Goal: Transaction & Acquisition: Book appointment/travel/reservation

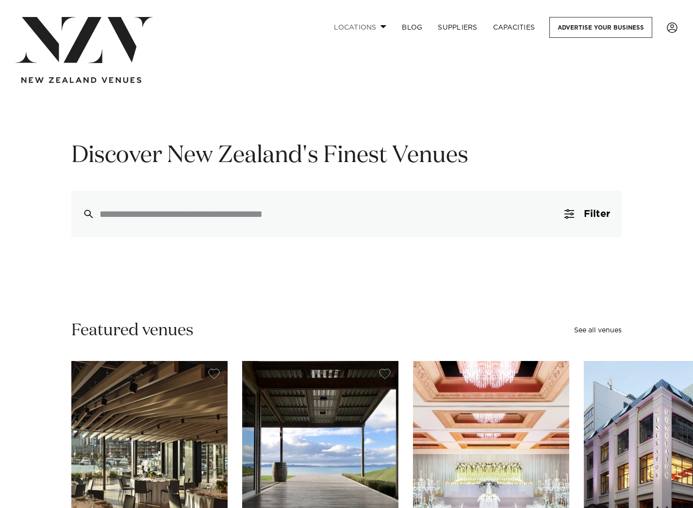
click at [379, 28] on link "Locations" at bounding box center [360, 27] width 68 height 21
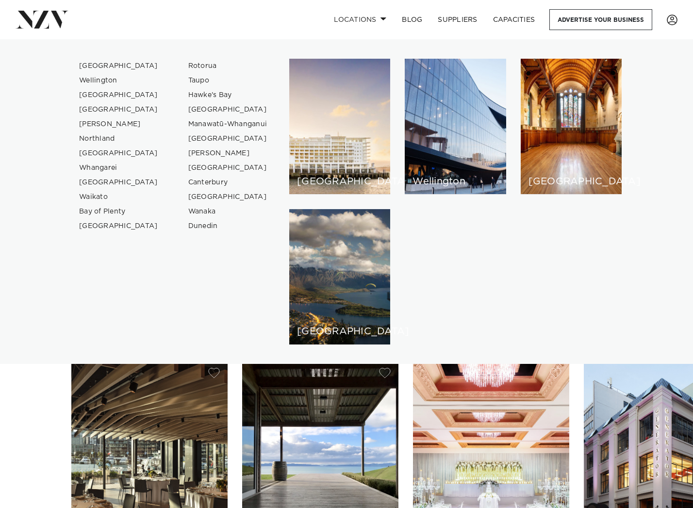
scroll to position [0, 0]
click at [201, 95] on link "Hawke's Bay" at bounding box center [227, 95] width 95 height 15
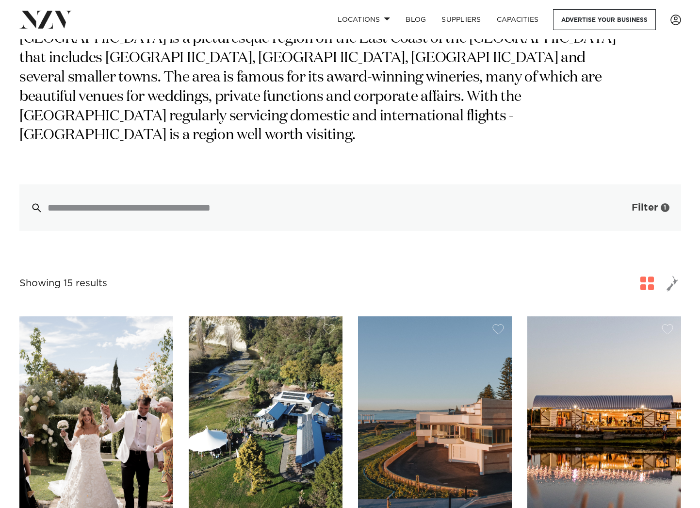
scroll to position [97, 0]
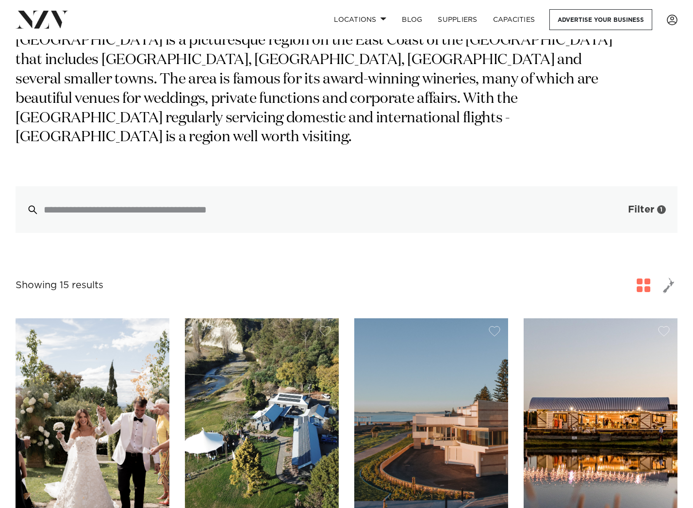
click at [648, 205] on span "Filter" at bounding box center [641, 210] width 26 height 10
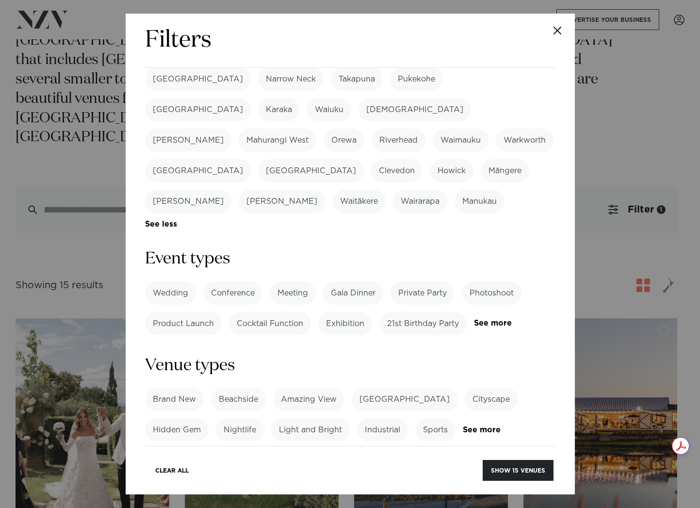
scroll to position [291, 0]
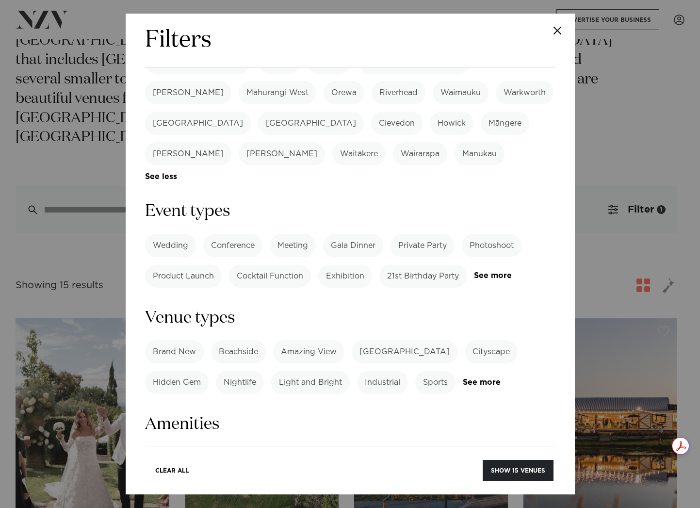
click at [168, 234] on label "Wedding" at bounding box center [170, 245] width 51 height 23
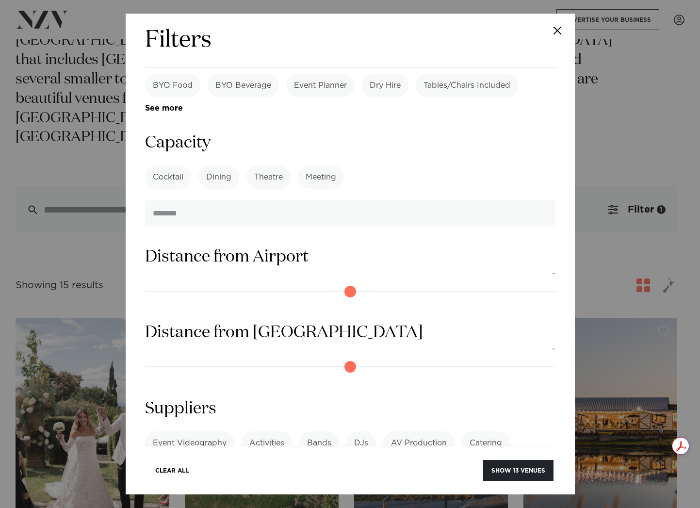
scroll to position [755, 0]
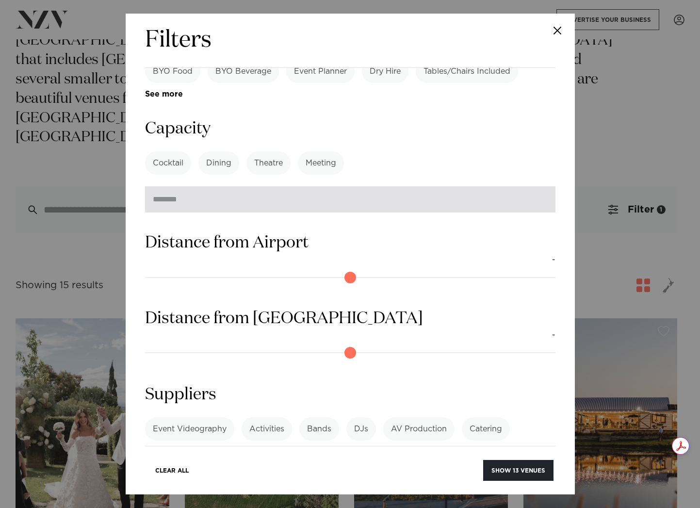
click at [507, 186] on input "number" at bounding box center [350, 199] width 410 height 26
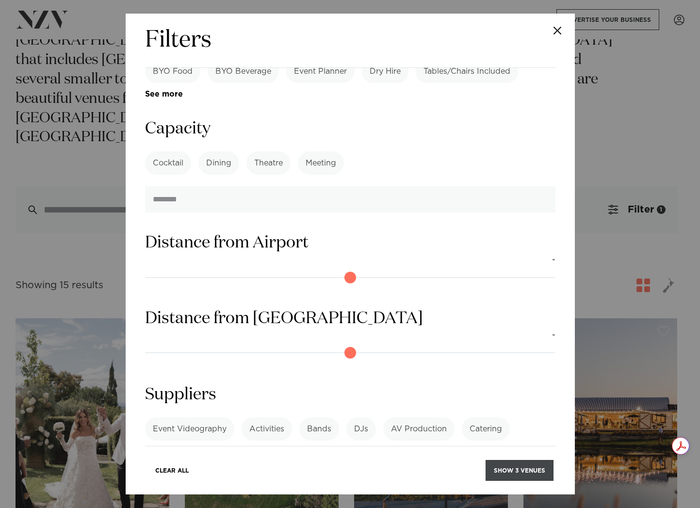
type input "**"
click at [527, 466] on button "Show 3 venues" at bounding box center [520, 470] width 68 height 21
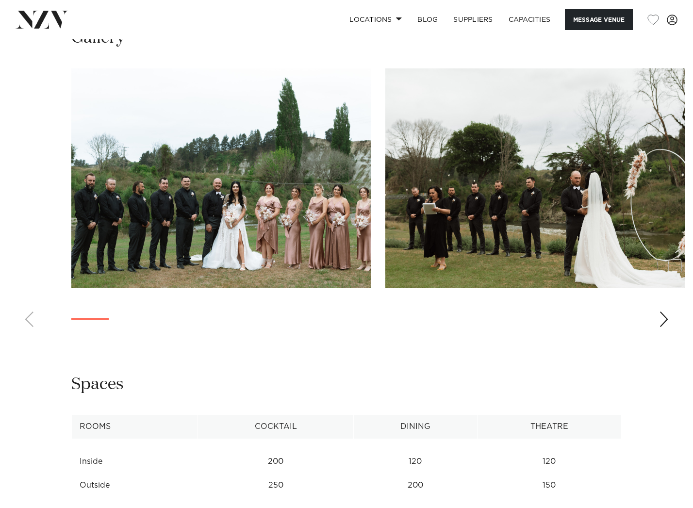
scroll to position [921, 0]
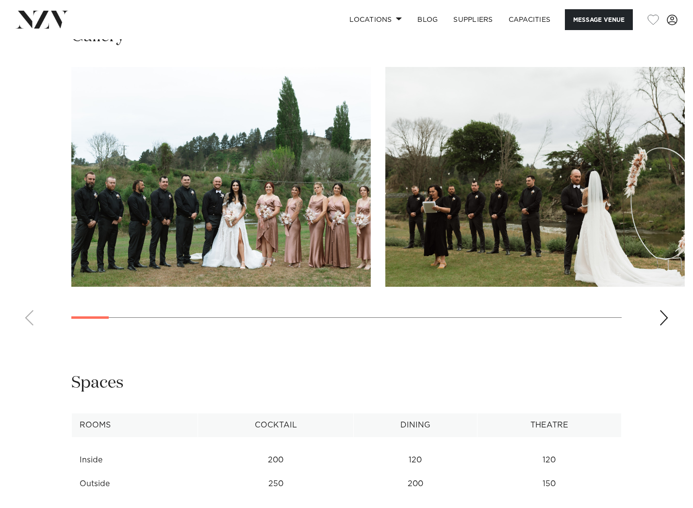
click at [663, 310] on div "Next slide" at bounding box center [664, 318] width 10 height 16
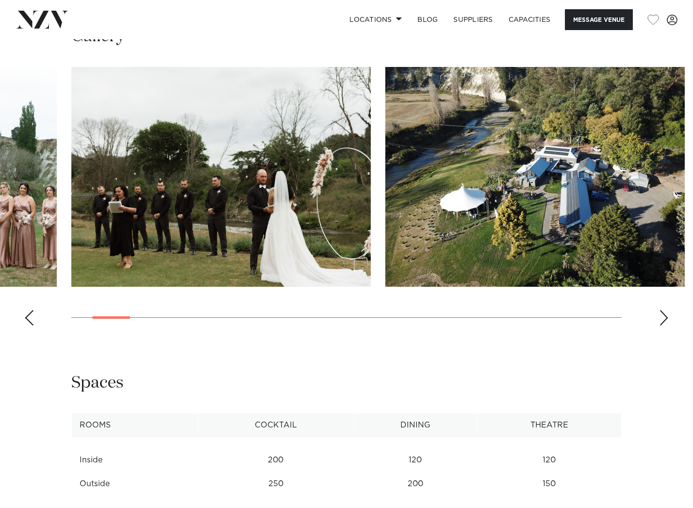
click at [663, 310] on div "Next slide" at bounding box center [664, 318] width 10 height 16
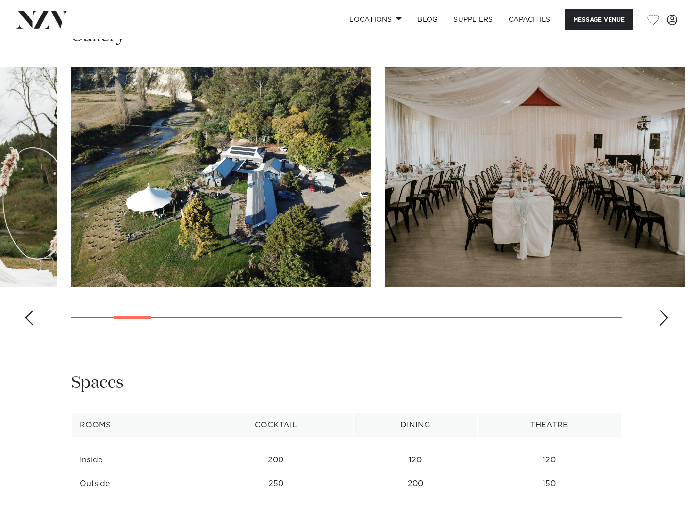
click at [661, 310] on div "Next slide" at bounding box center [664, 318] width 10 height 16
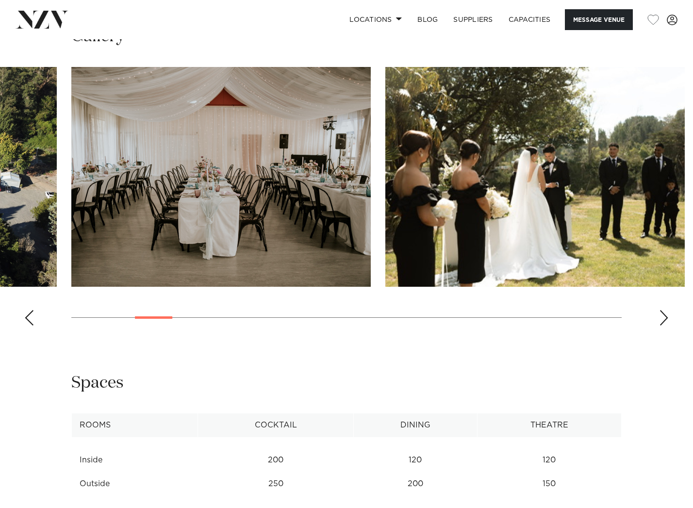
click at [661, 310] on div "Next slide" at bounding box center [664, 318] width 10 height 16
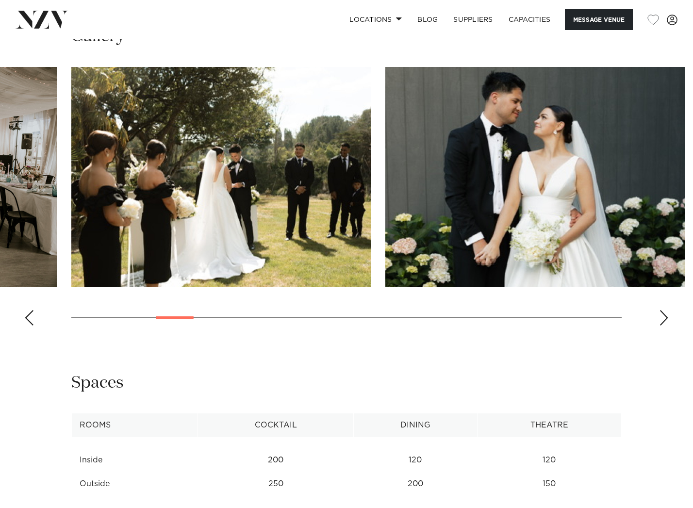
click at [660, 310] on div "Next slide" at bounding box center [664, 318] width 10 height 16
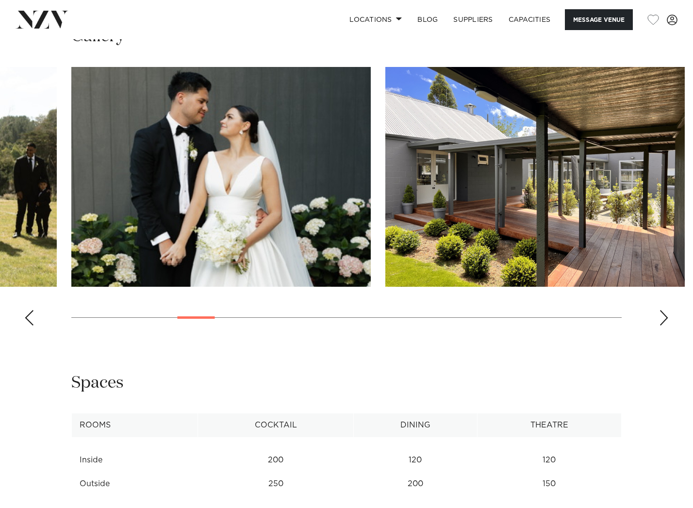
click at [660, 310] on div "Next slide" at bounding box center [664, 318] width 10 height 16
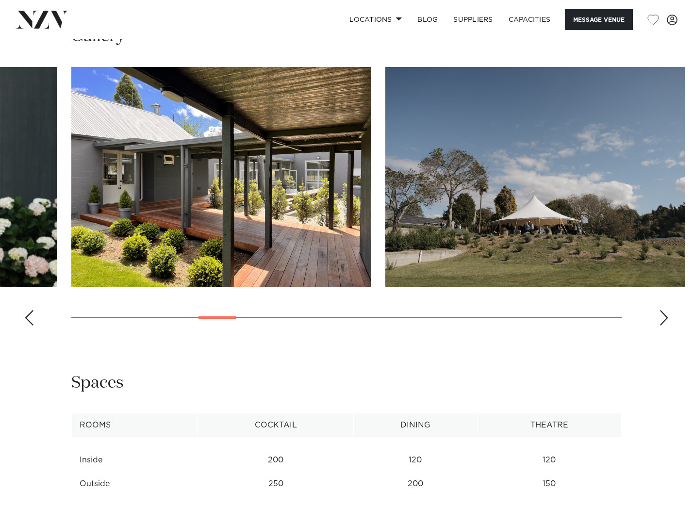
click at [660, 310] on div "Next slide" at bounding box center [664, 318] width 10 height 16
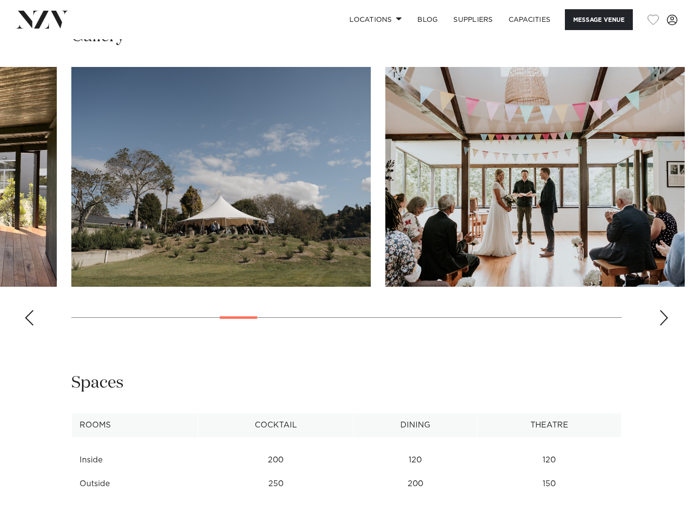
click at [660, 310] on div "Next slide" at bounding box center [664, 318] width 10 height 16
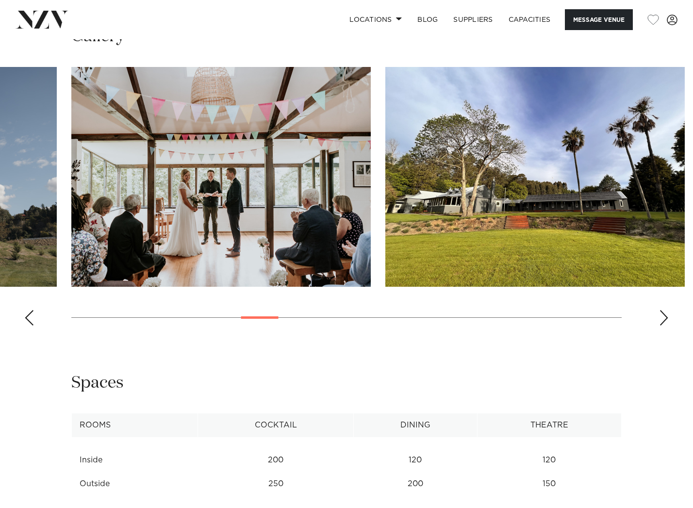
click at [660, 310] on div "Next slide" at bounding box center [664, 318] width 10 height 16
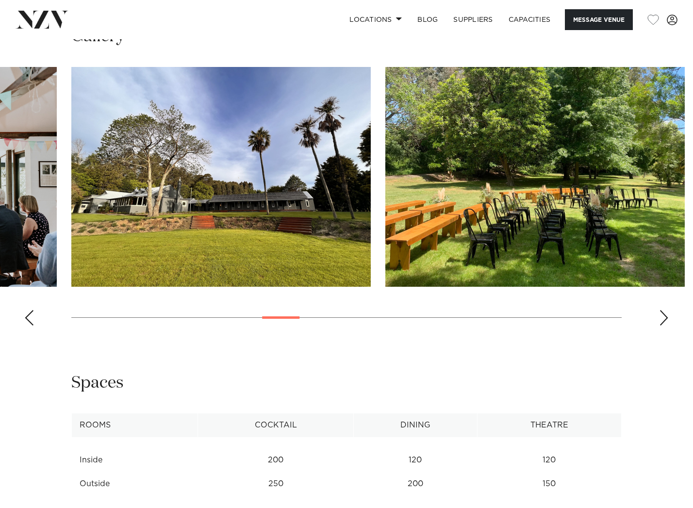
click at [660, 310] on div "Next slide" at bounding box center [664, 318] width 10 height 16
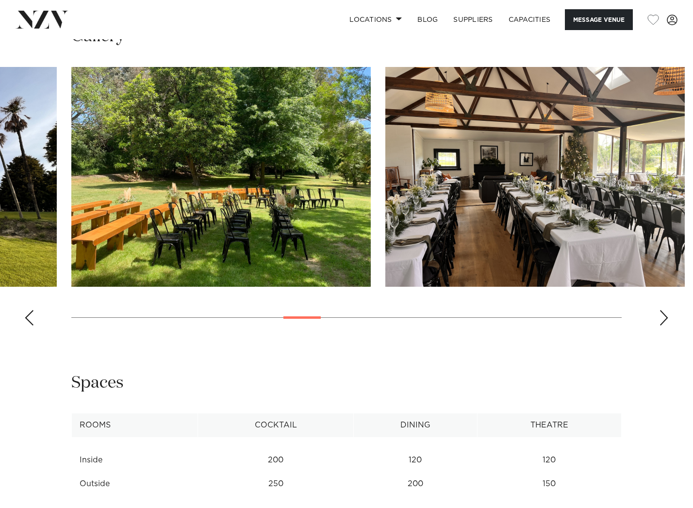
click at [660, 310] on div "Next slide" at bounding box center [664, 318] width 10 height 16
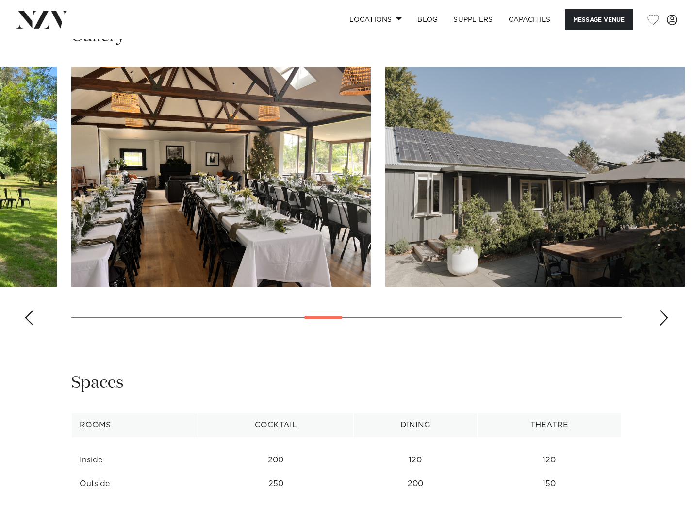
click at [665, 310] on div "Next slide" at bounding box center [664, 318] width 10 height 16
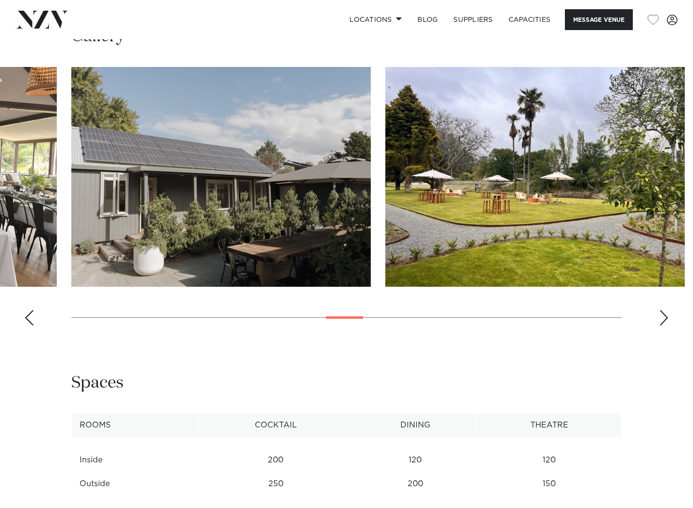
click at [663, 310] on div "Next slide" at bounding box center [664, 318] width 10 height 16
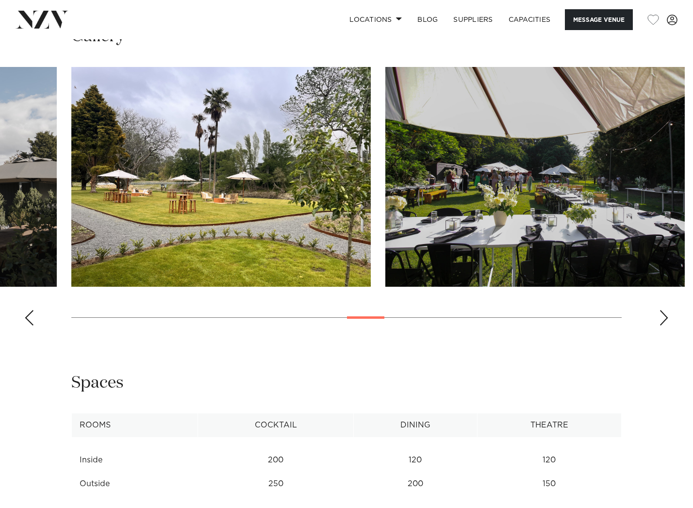
click at [663, 310] on div "Next slide" at bounding box center [664, 318] width 10 height 16
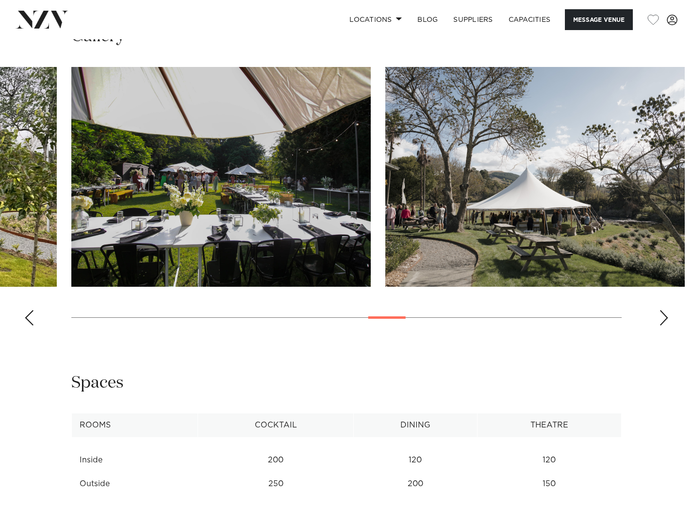
click at [663, 310] on div "Next slide" at bounding box center [664, 318] width 10 height 16
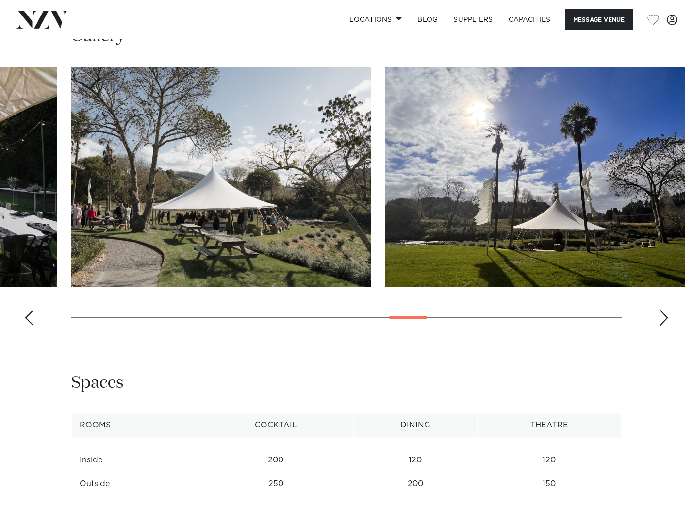
click at [663, 310] on div "Next slide" at bounding box center [664, 318] width 10 height 16
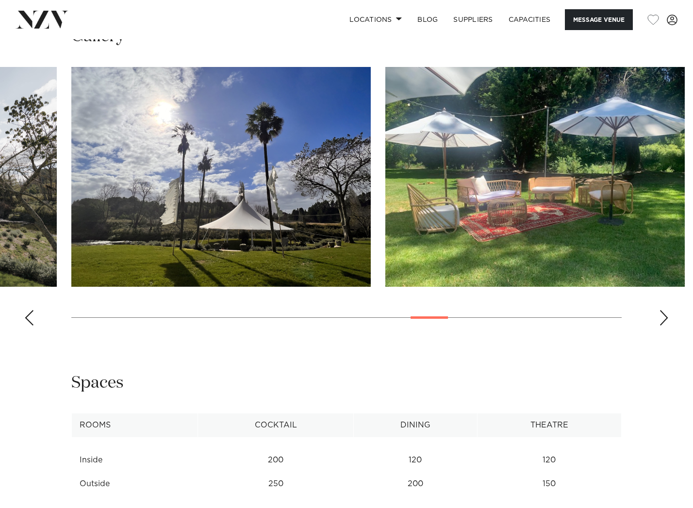
click at [663, 310] on div "Next slide" at bounding box center [664, 318] width 10 height 16
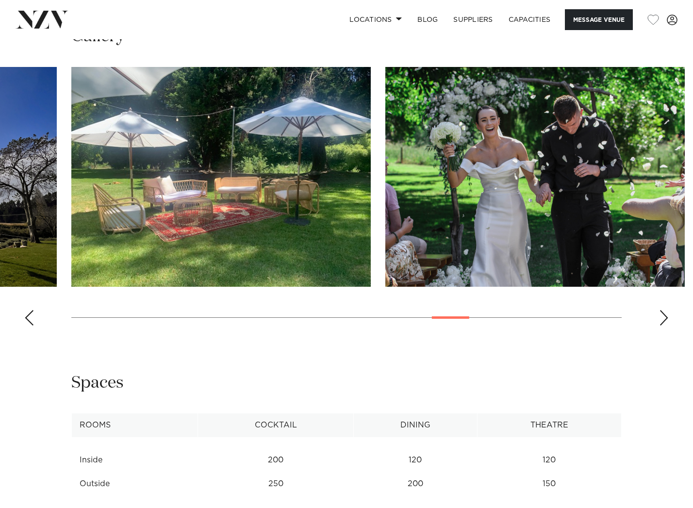
click at [663, 310] on div "Next slide" at bounding box center [664, 318] width 10 height 16
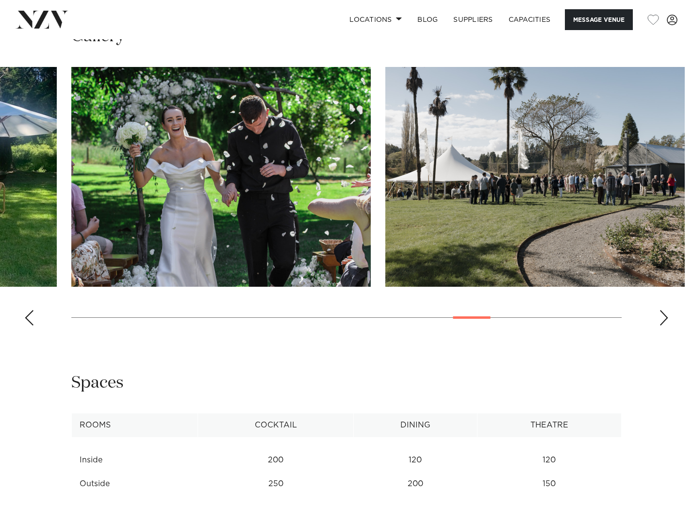
click at [662, 310] on div "Next slide" at bounding box center [664, 318] width 10 height 16
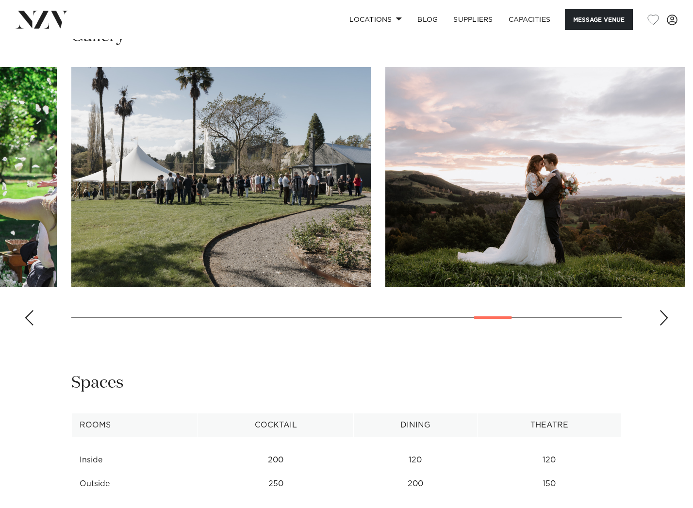
click at [662, 310] on div "Next slide" at bounding box center [664, 318] width 10 height 16
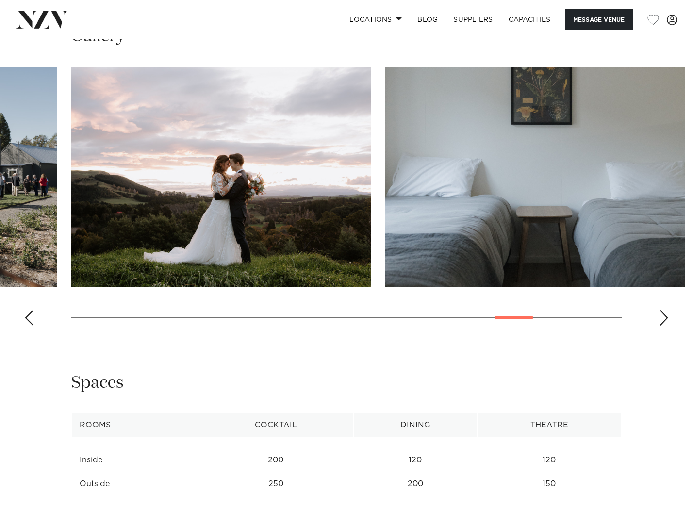
click at [662, 310] on div "Next slide" at bounding box center [664, 318] width 10 height 16
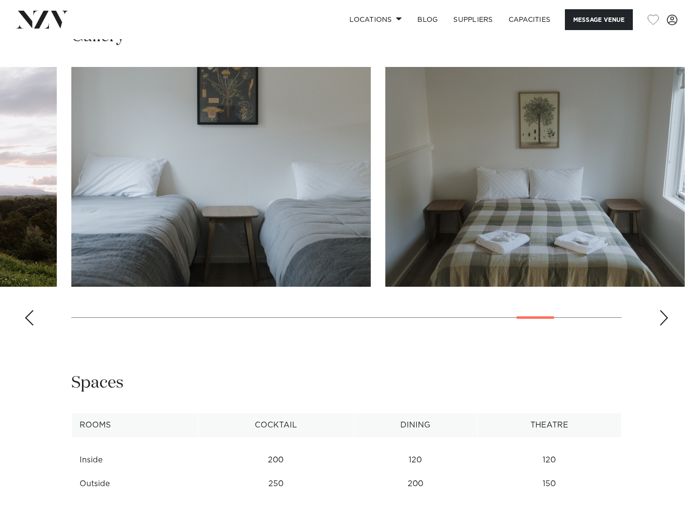
click at [661, 310] on div "Next slide" at bounding box center [664, 318] width 10 height 16
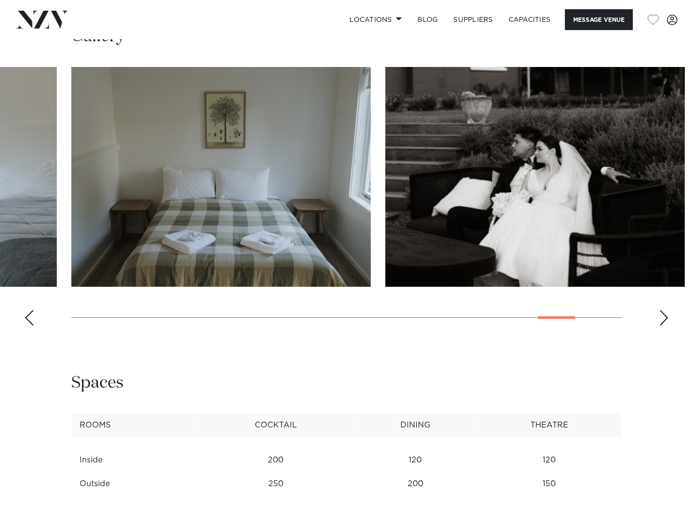
click at [661, 310] on div "Next slide" at bounding box center [664, 318] width 10 height 16
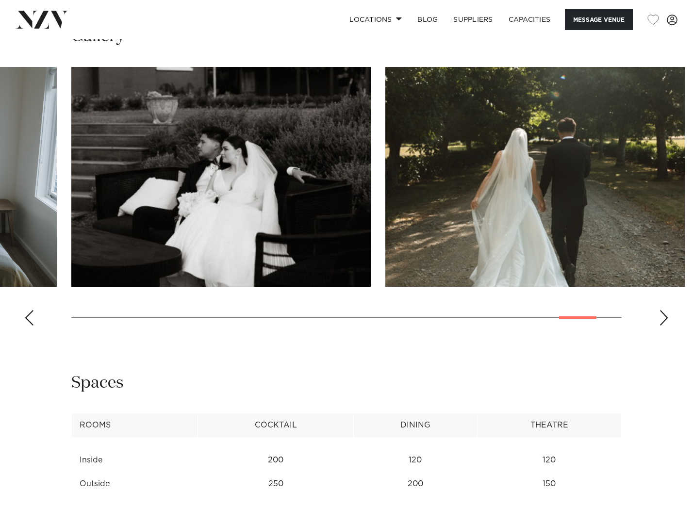
click at [660, 310] on div "Next slide" at bounding box center [664, 318] width 10 height 16
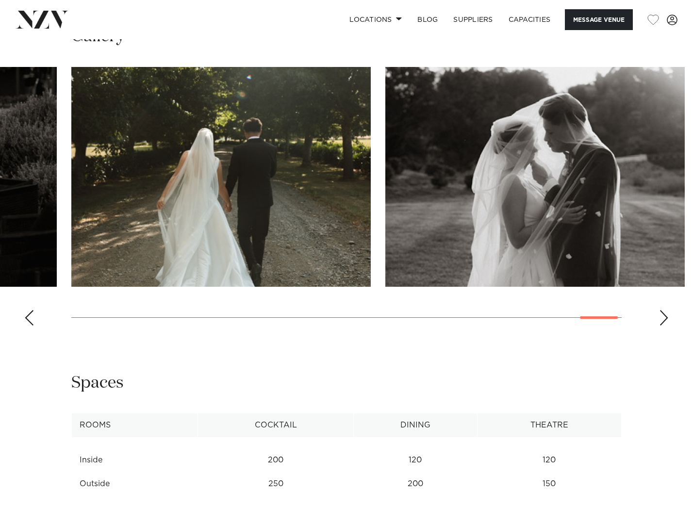
click at [660, 310] on div "Next slide" at bounding box center [664, 318] width 10 height 16
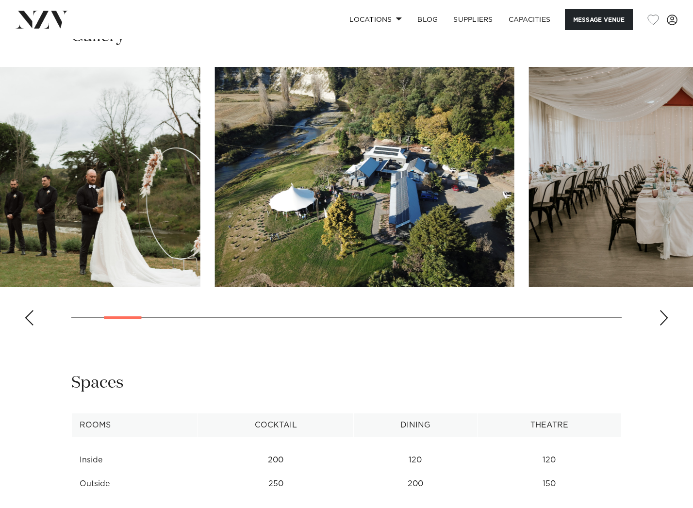
click at [115, 298] on swiper-container at bounding box center [346, 200] width 693 height 266
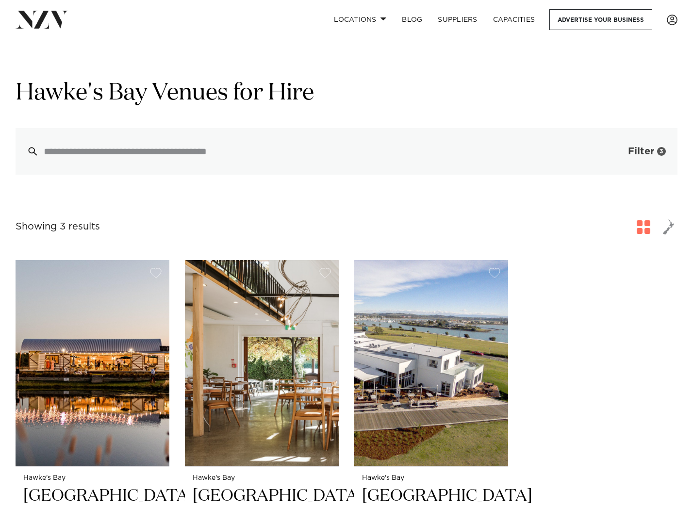
click at [658, 151] on div "3" at bounding box center [661, 151] width 9 height 9
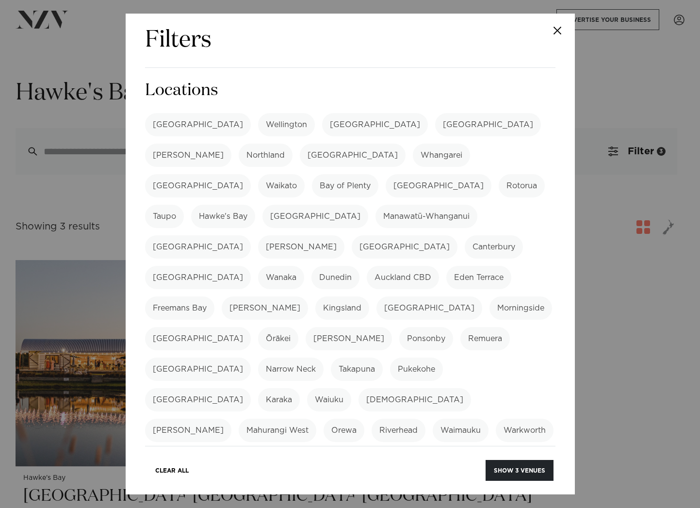
click at [255, 205] on label "Hawke's Bay" at bounding box center [223, 216] width 64 height 23
click at [524, 472] on button "Show 71 venues" at bounding box center [518, 470] width 70 height 21
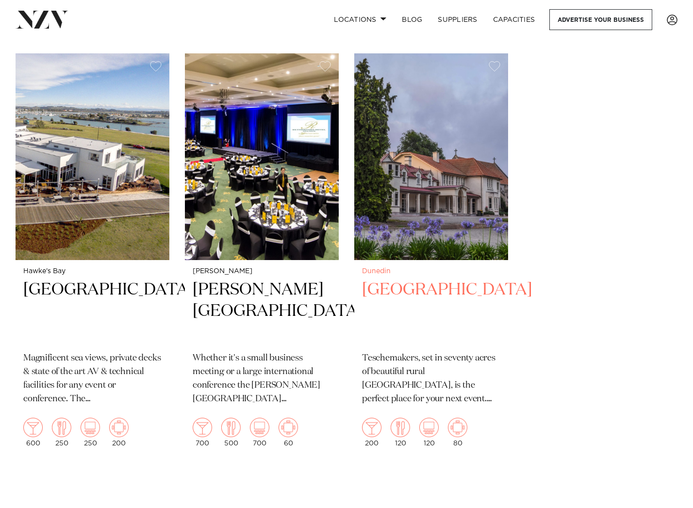
scroll to position [7286, 0]
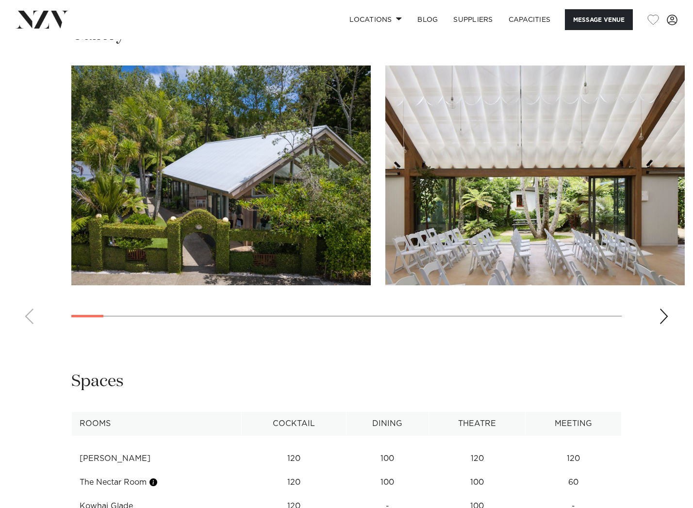
scroll to position [1164, 0]
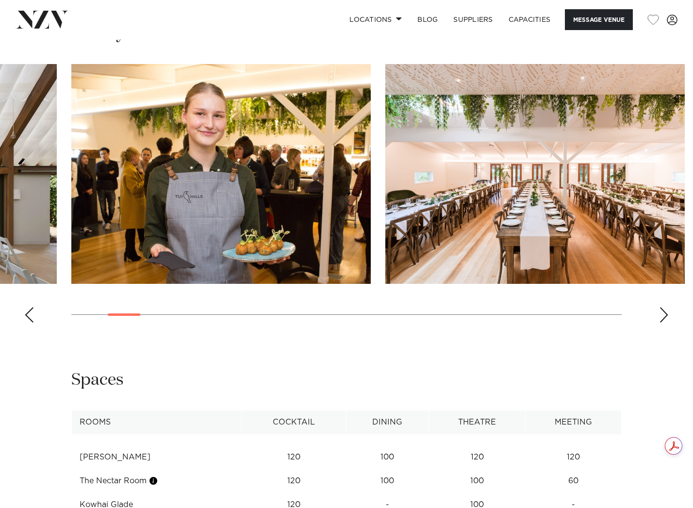
click at [136, 315] on swiper-container at bounding box center [346, 197] width 693 height 266
click at [663, 318] on div "Next slide" at bounding box center [664, 315] width 10 height 16
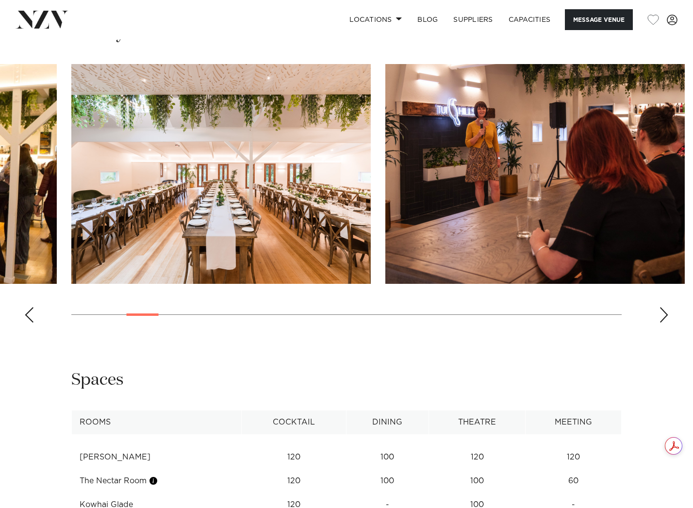
click at [663, 318] on div "Next slide" at bounding box center [664, 315] width 10 height 16
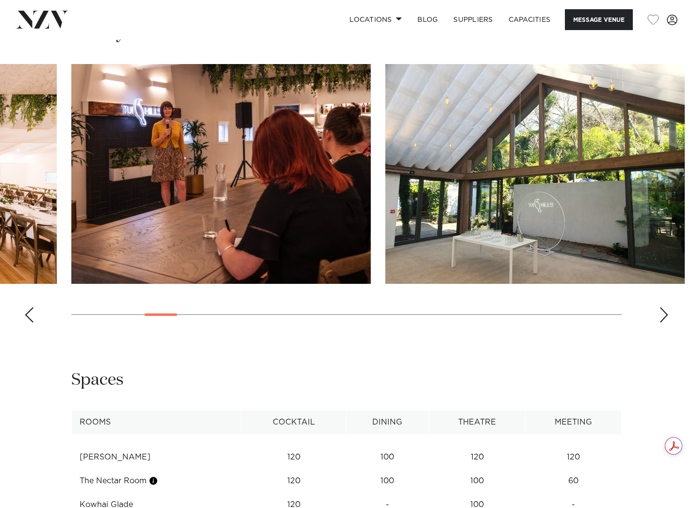
click at [666, 318] on div "Next slide" at bounding box center [664, 315] width 10 height 16
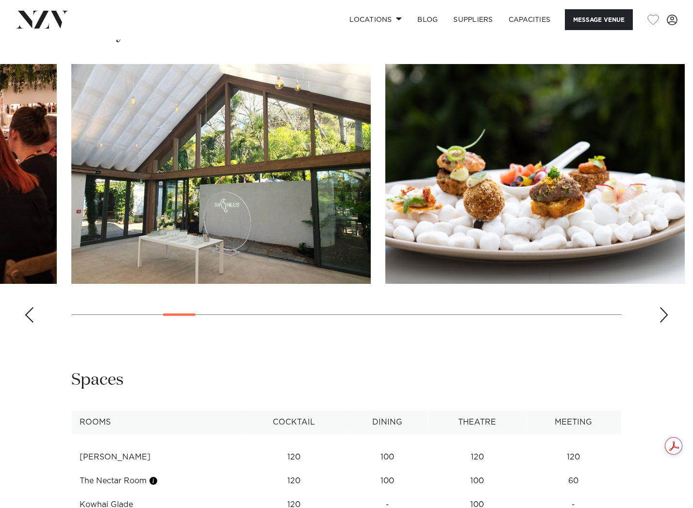
click at [666, 318] on div "Next slide" at bounding box center [664, 315] width 10 height 16
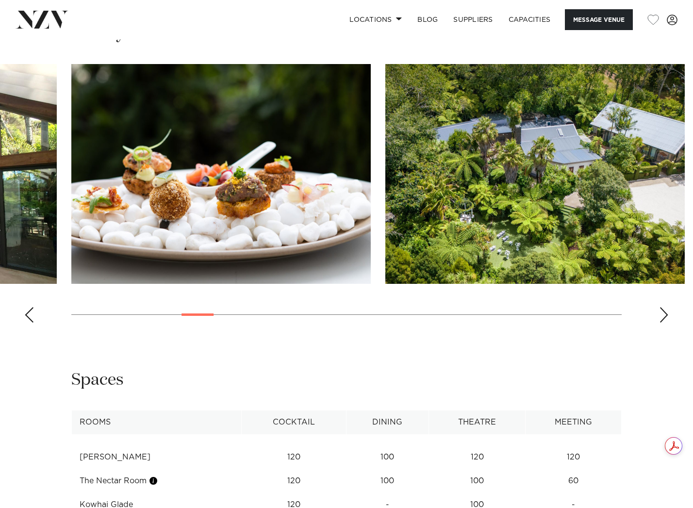
click at [666, 318] on div "Next slide" at bounding box center [664, 315] width 10 height 16
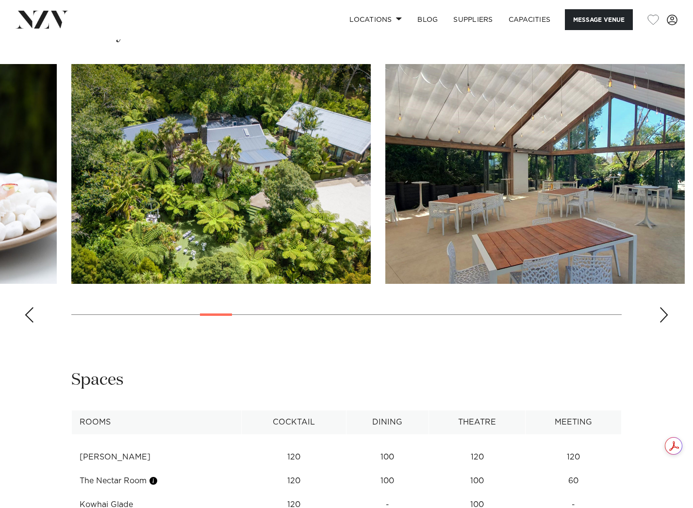
click at [666, 318] on div "Next slide" at bounding box center [664, 315] width 10 height 16
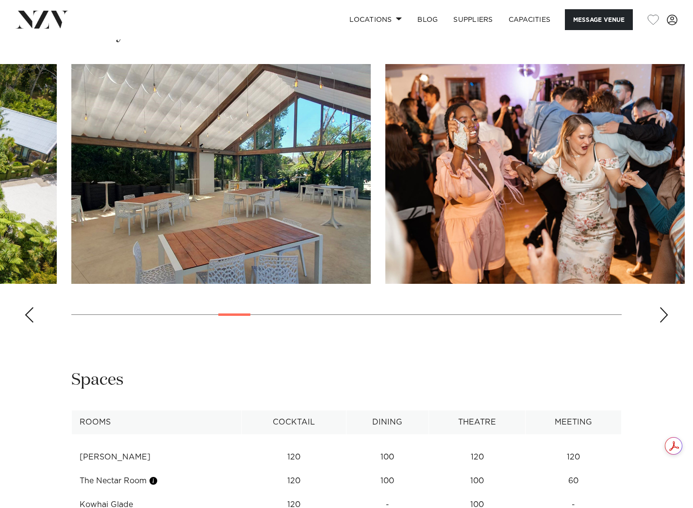
click at [666, 318] on div "Next slide" at bounding box center [664, 315] width 10 height 16
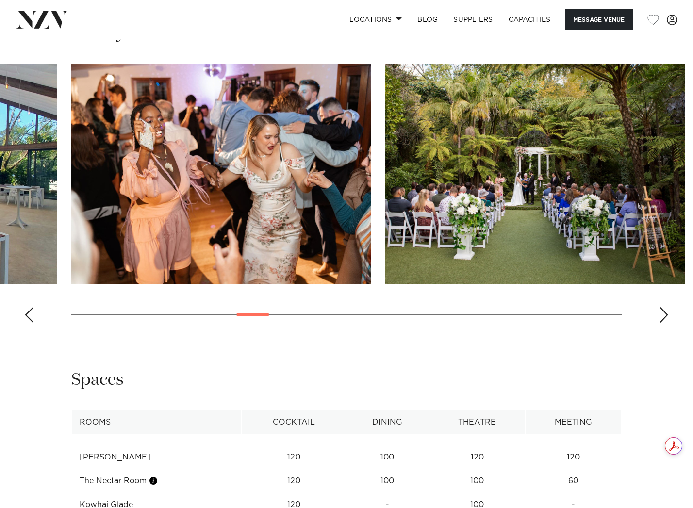
click at [663, 318] on div "Next slide" at bounding box center [664, 315] width 10 height 16
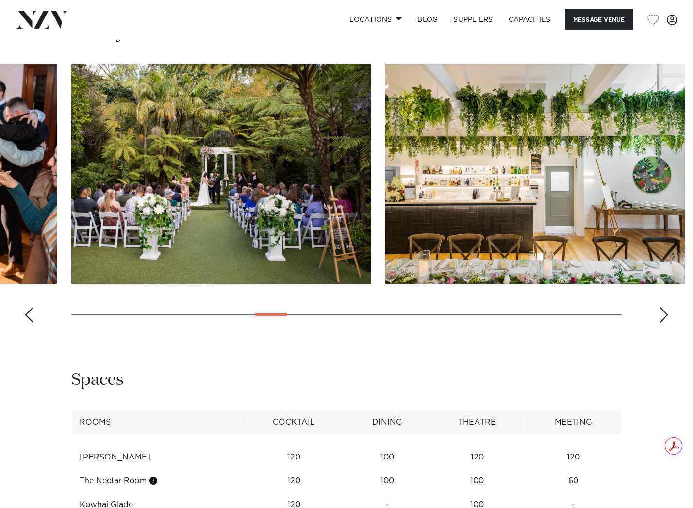
click at [663, 320] on div "Next slide" at bounding box center [664, 315] width 10 height 16
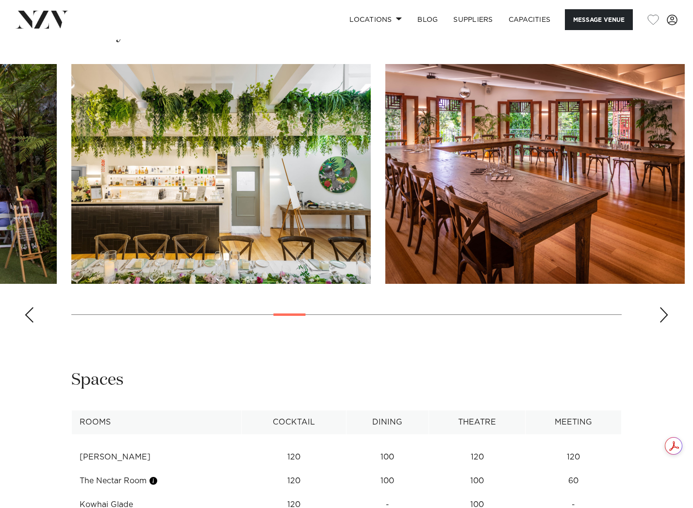
click at [663, 319] on div "Next slide" at bounding box center [664, 315] width 10 height 16
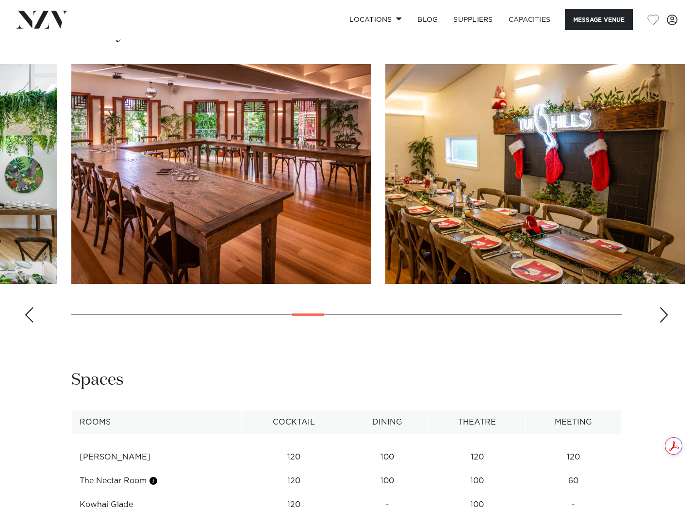
click at [663, 319] on div "Next slide" at bounding box center [664, 315] width 10 height 16
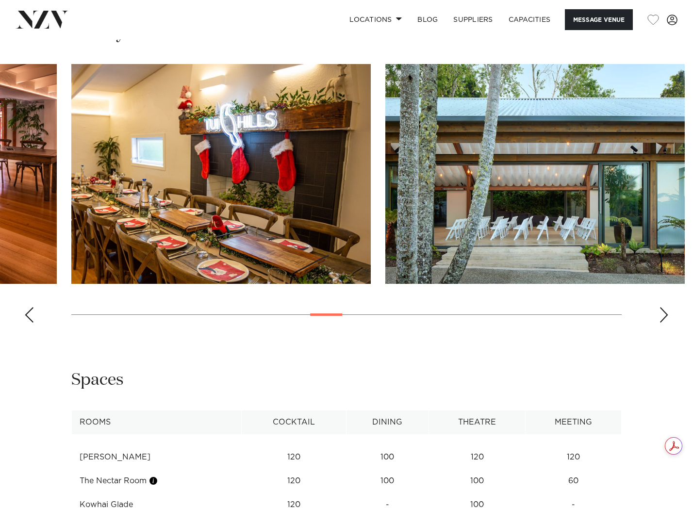
click at [663, 320] on div "Next slide" at bounding box center [664, 315] width 10 height 16
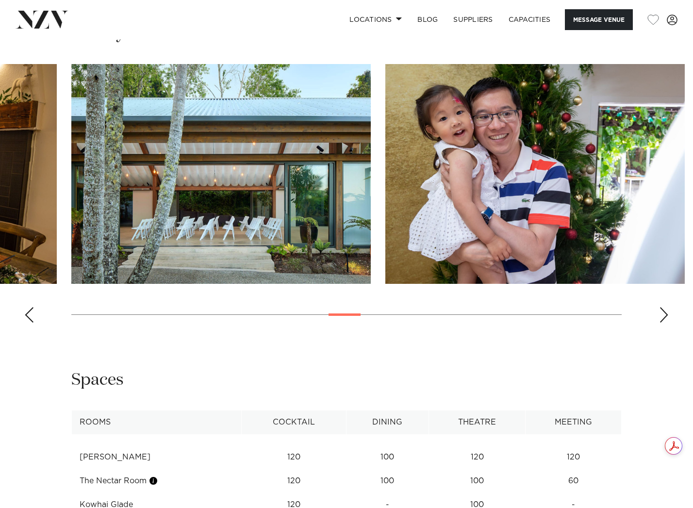
click at [663, 317] on div "Next slide" at bounding box center [664, 315] width 10 height 16
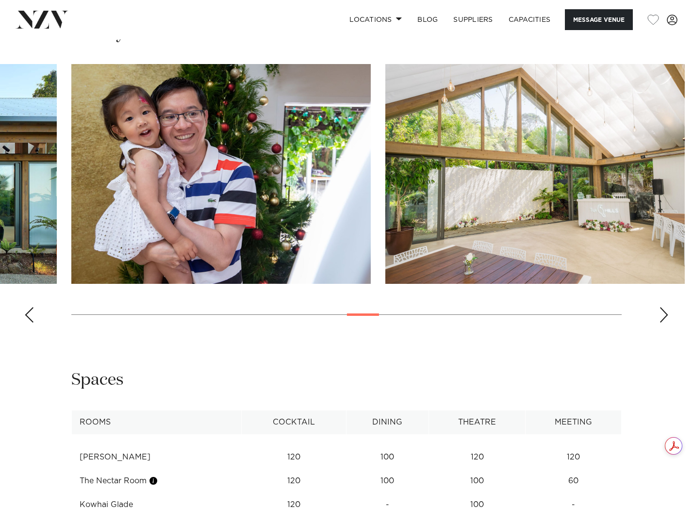
click at [24, 317] on swiper-container at bounding box center [346, 197] width 693 height 266
click at [27, 316] on div "Previous slide" at bounding box center [29, 315] width 10 height 16
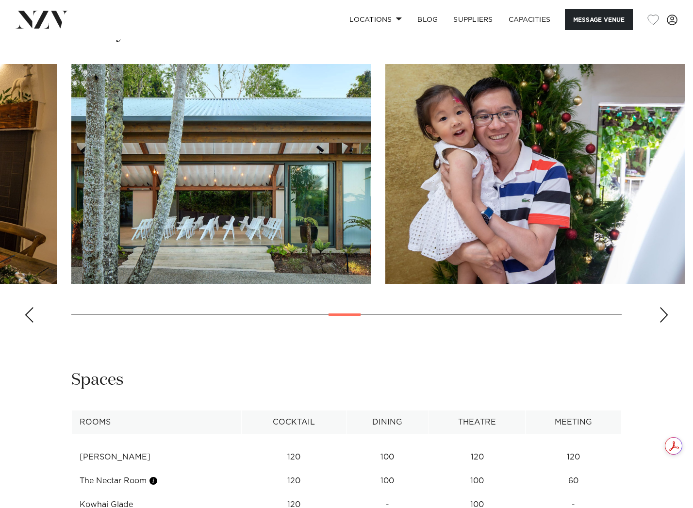
click at [660, 316] on div "Next slide" at bounding box center [664, 315] width 10 height 16
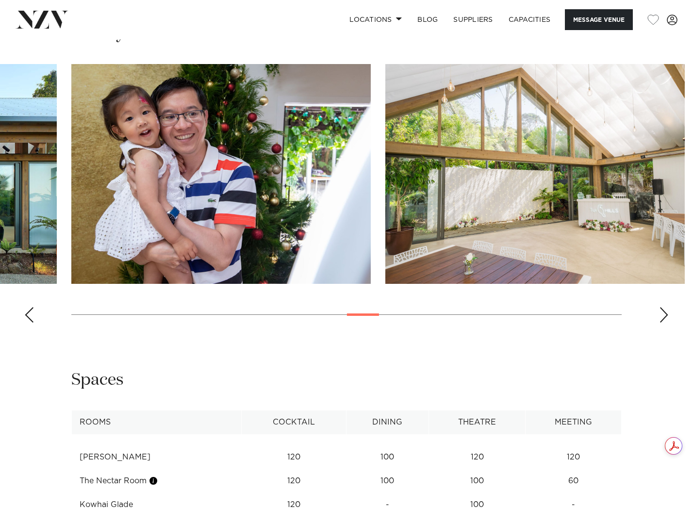
click at [660, 316] on div "Next slide" at bounding box center [664, 315] width 10 height 16
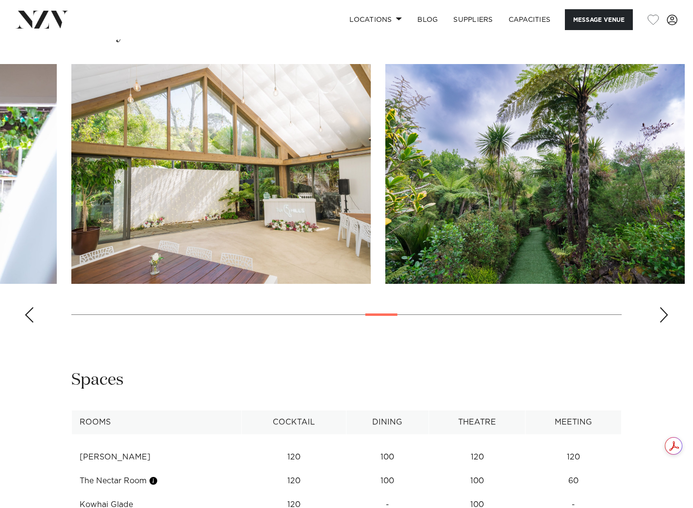
click at [660, 316] on div "Next slide" at bounding box center [664, 315] width 10 height 16
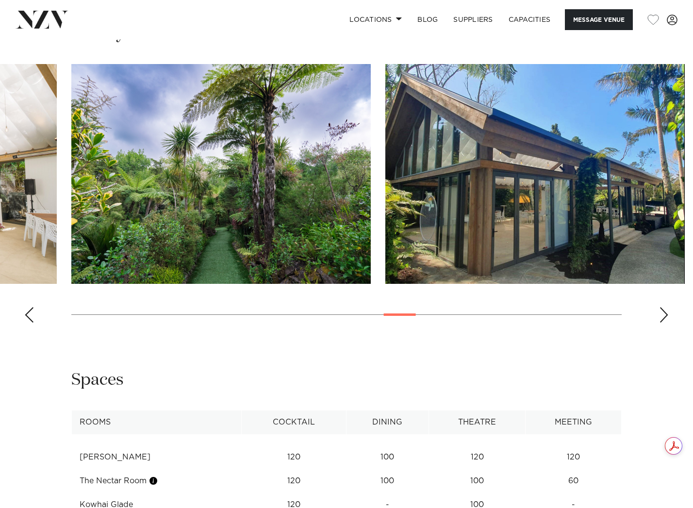
click at [660, 315] on div "Next slide" at bounding box center [664, 315] width 10 height 16
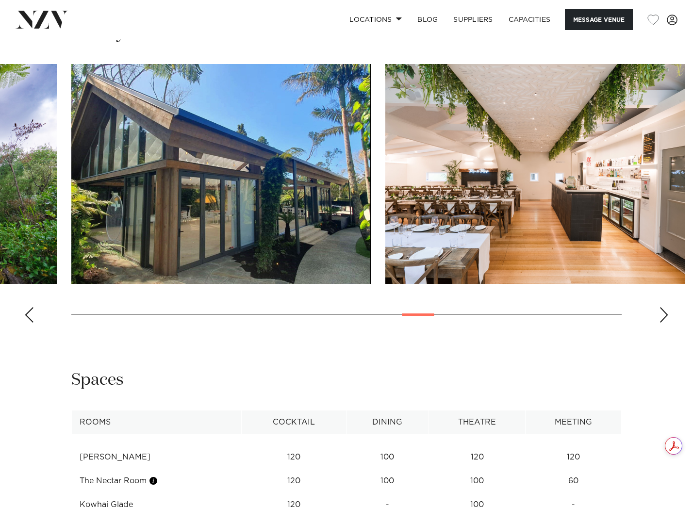
click at [660, 313] on div "Next slide" at bounding box center [664, 315] width 10 height 16
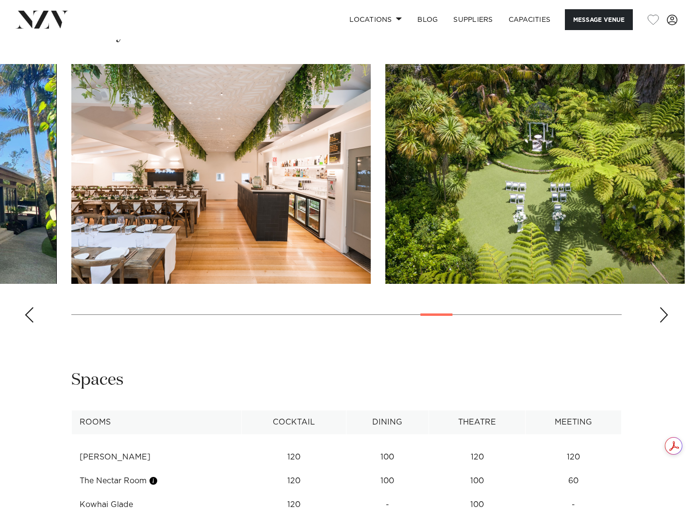
click at [660, 313] on div "Next slide" at bounding box center [664, 315] width 10 height 16
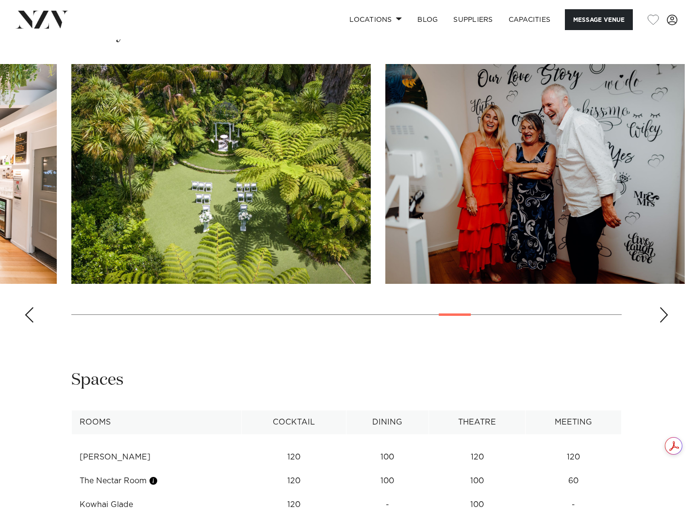
click at [660, 313] on div "Next slide" at bounding box center [664, 315] width 10 height 16
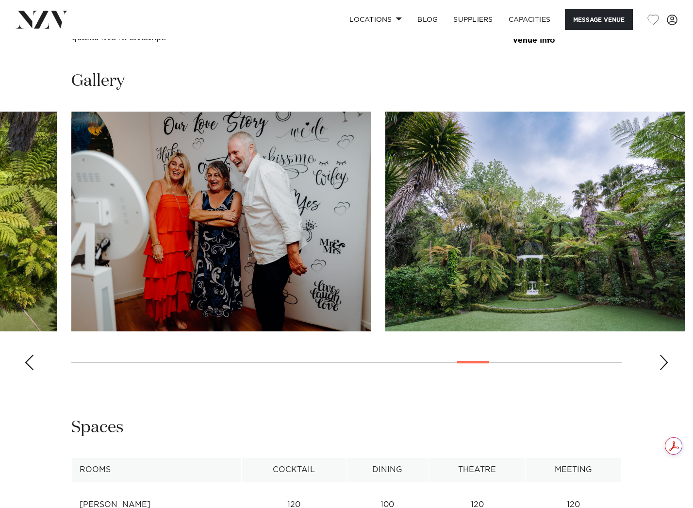
scroll to position [1116, 0]
click at [664, 359] on div "Next slide" at bounding box center [664, 363] width 10 height 16
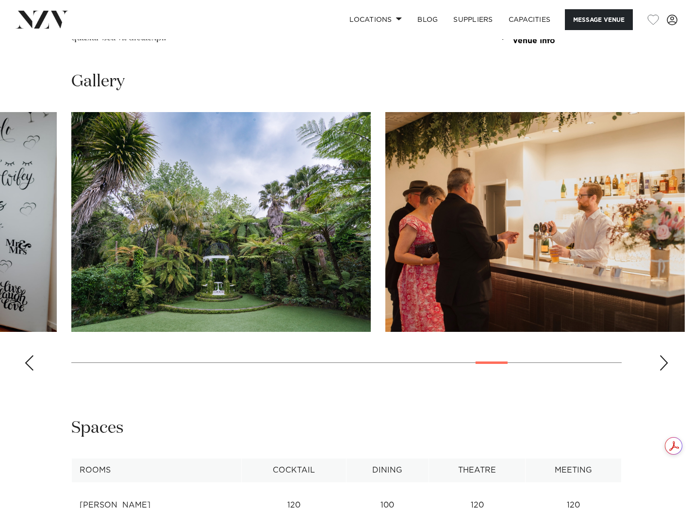
click at [665, 363] on div "Next slide" at bounding box center [664, 363] width 10 height 16
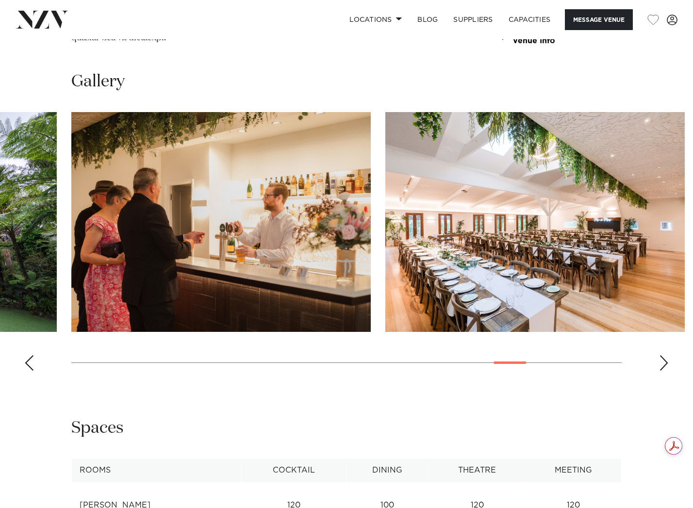
click at [664, 364] on div "Next slide" at bounding box center [664, 363] width 10 height 16
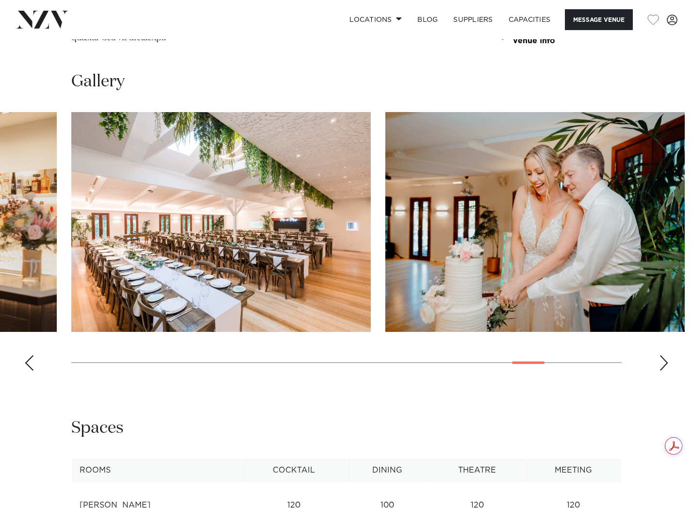
click at [664, 364] on div "Next slide" at bounding box center [664, 363] width 10 height 16
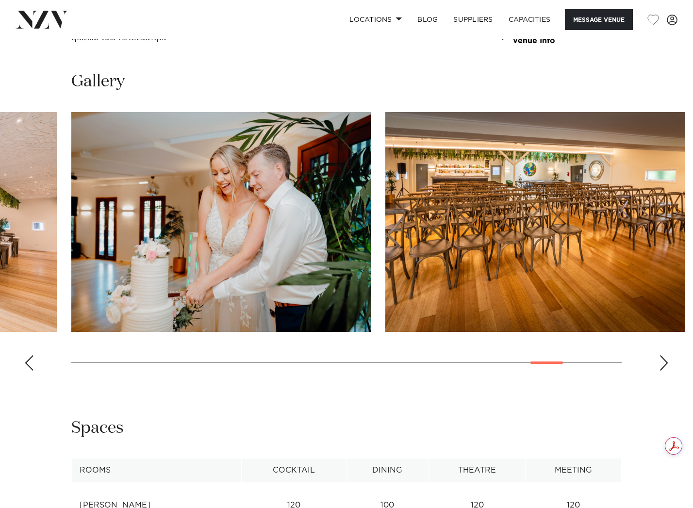
click at [664, 364] on div "Next slide" at bounding box center [664, 363] width 10 height 16
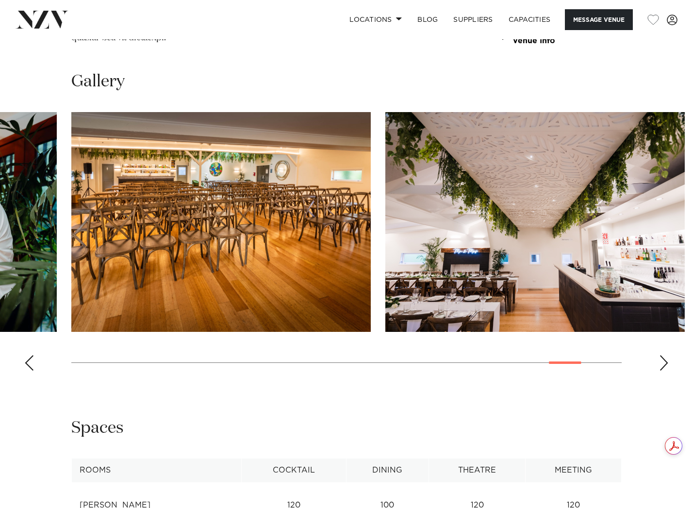
click at [668, 365] on div "Next slide" at bounding box center [664, 363] width 10 height 16
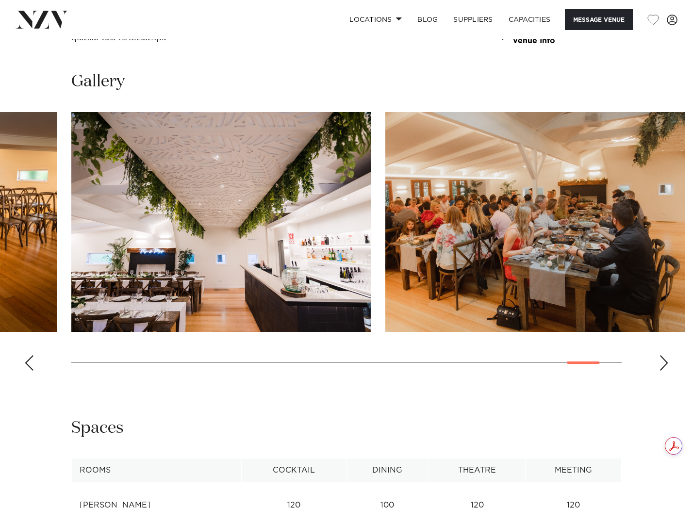
click at [661, 364] on div "Next slide" at bounding box center [664, 363] width 10 height 16
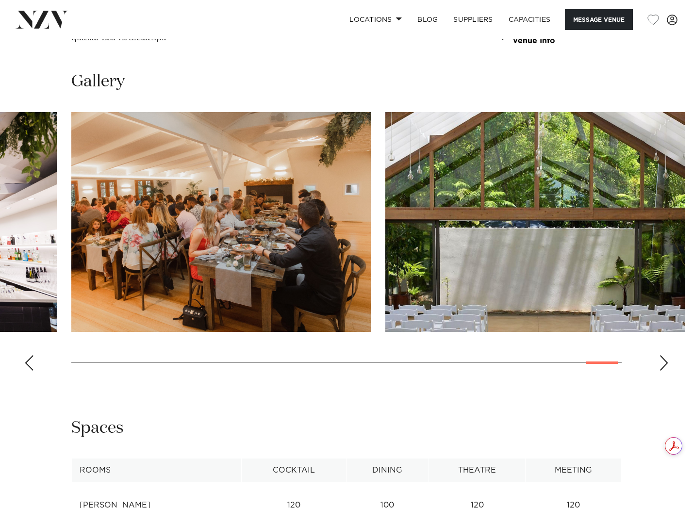
click at [34, 364] on swiper-container at bounding box center [346, 245] width 693 height 266
click at [27, 370] on div "Previous slide" at bounding box center [29, 363] width 10 height 16
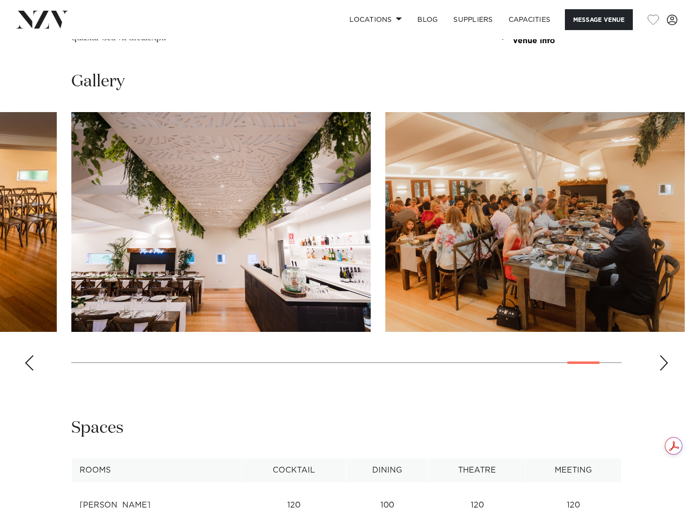
click at [661, 366] on div "Next slide" at bounding box center [664, 363] width 10 height 16
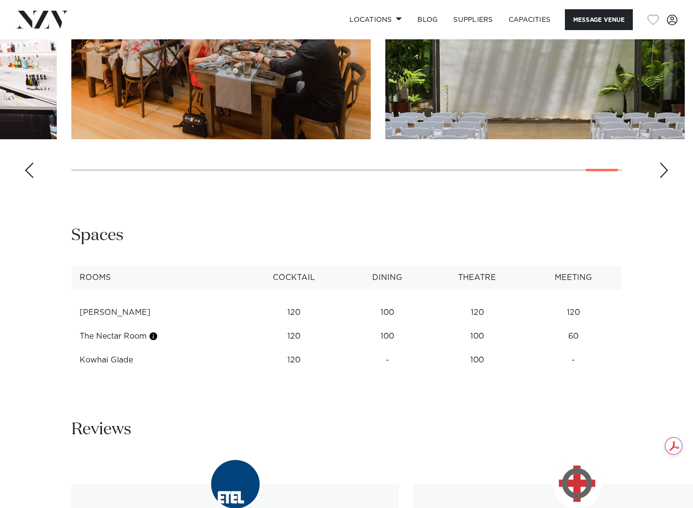
scroll to position [1309, 0]
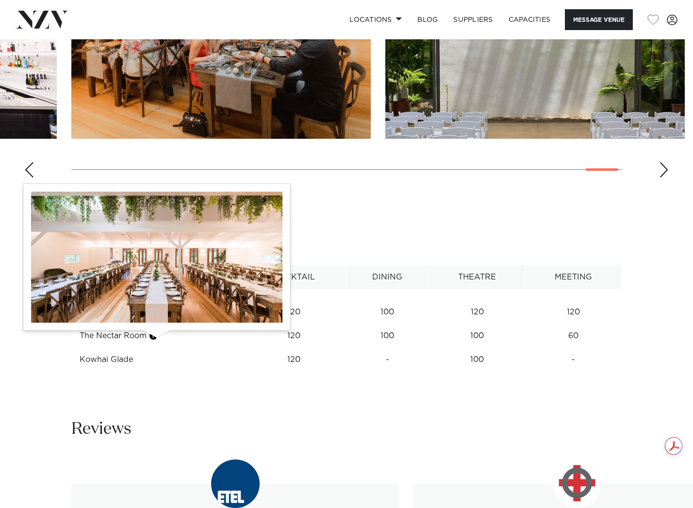
click at [156, 341] on button "button" at bounding box center [153, 336] width 10 height 10
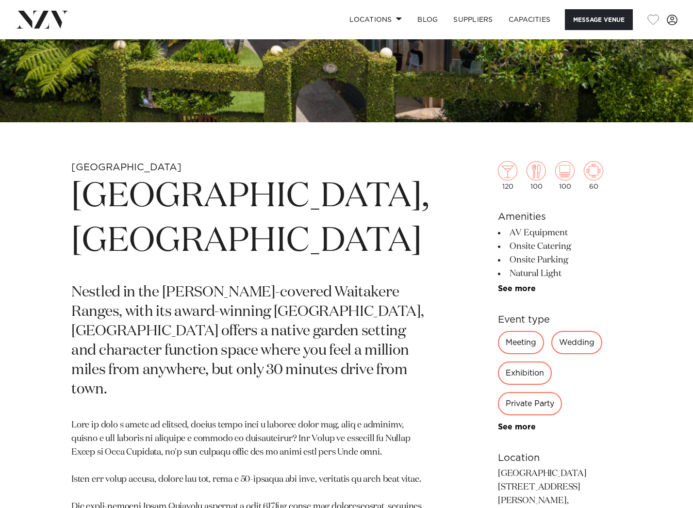
scroll to position [242, 0]
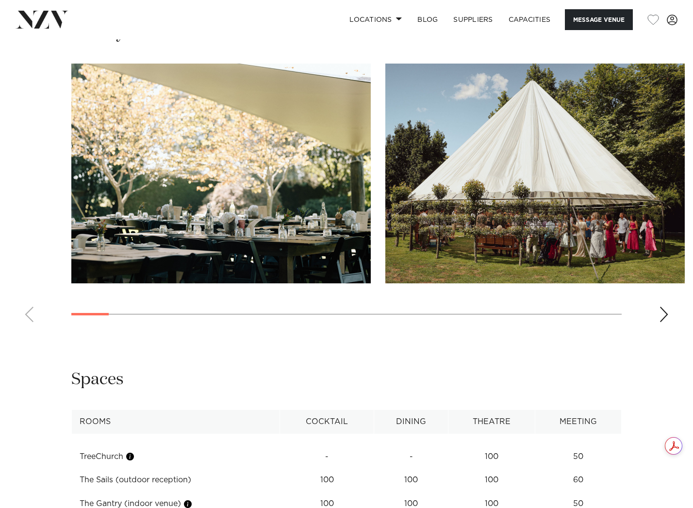
scroll to position [970, 0]
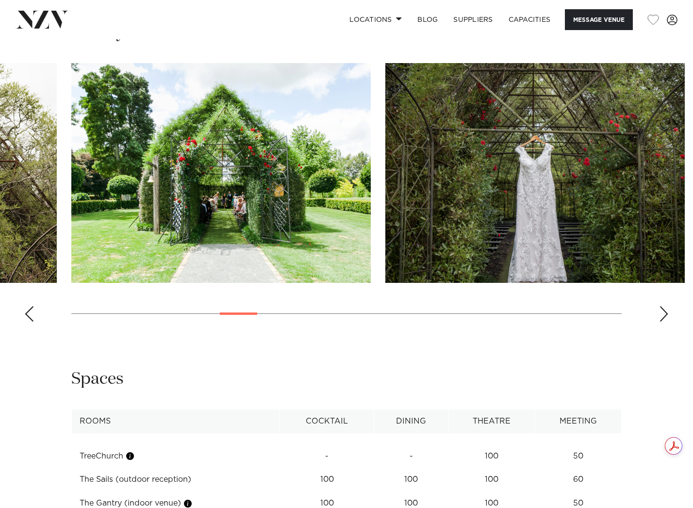
click at [234, 313] on div at bounding box center [238, 313] width 37 height 2
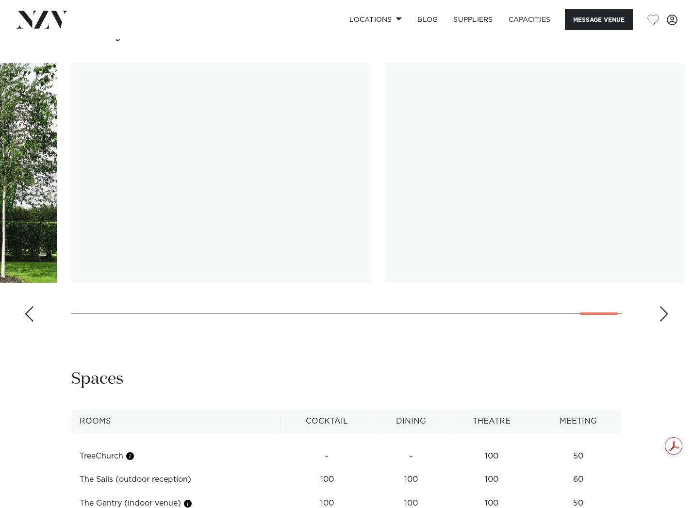
click at [588, 308] on swiper-container at bounding box center [346, 196] width 693 height 266
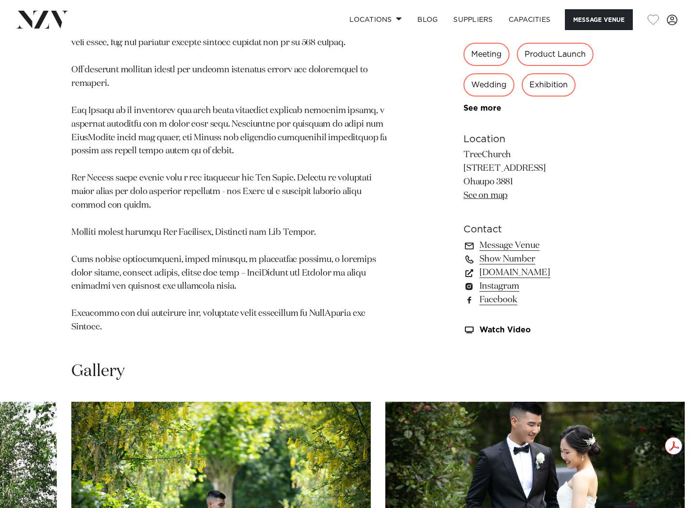
scroll to position [631, 0]
click at [475, 196] on link "See on map" at bounding box center [485, 196] width 44 height 9
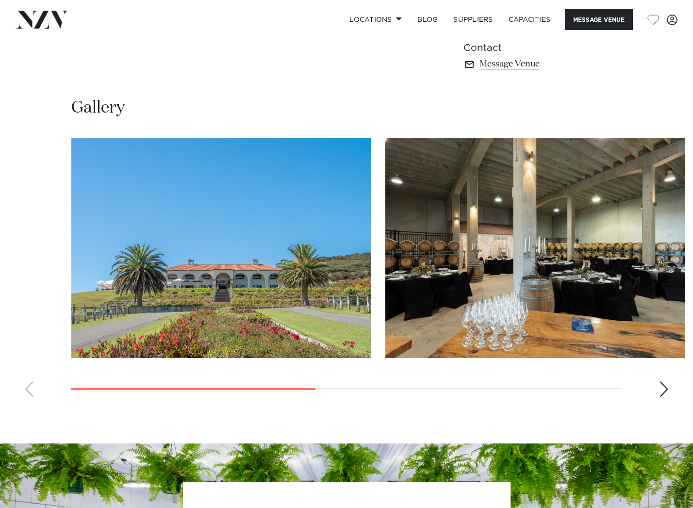
scroll to position [630, 0]
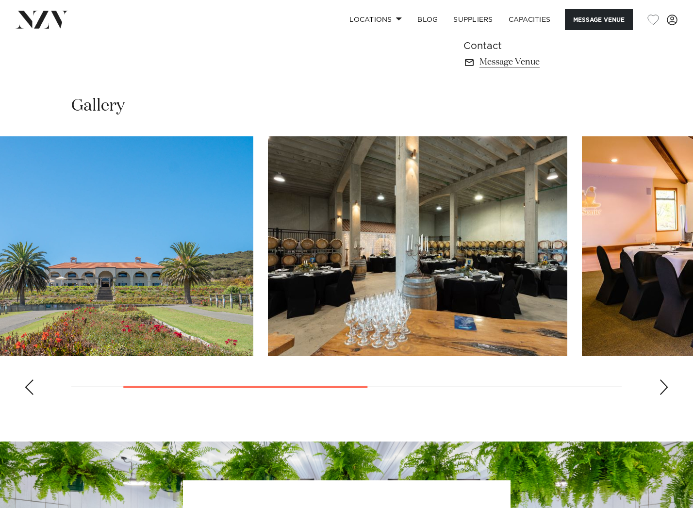
click at [293, 281] on img "2 / 4" at bounding box center [417, 246] width 299 height 220
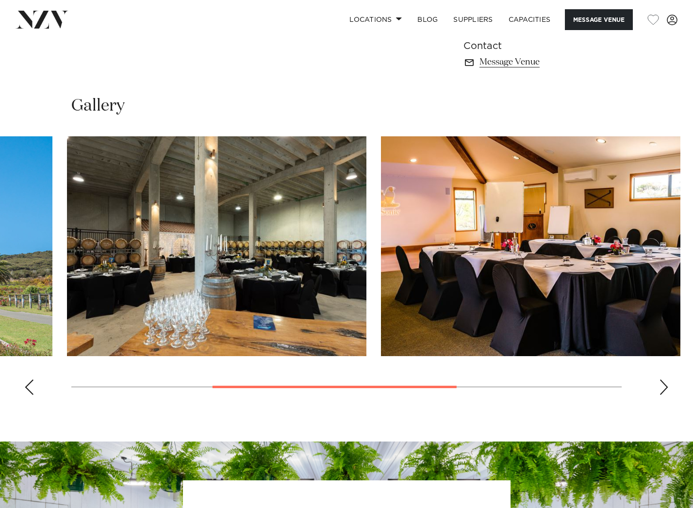
click at [381, 264] on img "3 / 4" at bounding box center [530, 246] width 299 height 220
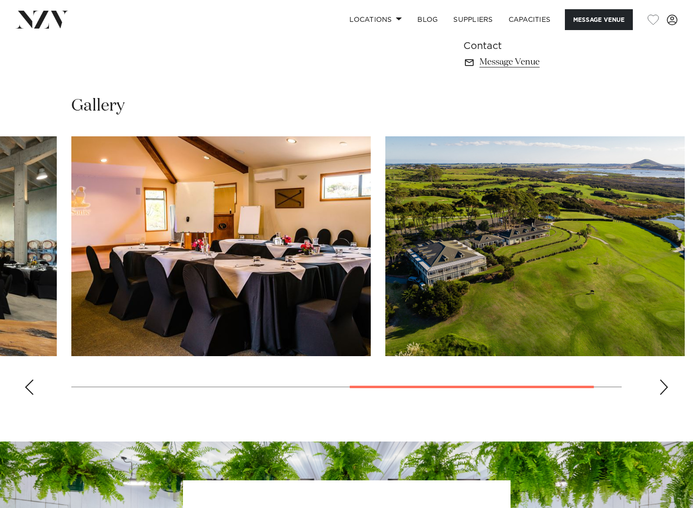
click at [385, 269] on img "4 / 4" at bounding box center [534, 246] width 299 height 220
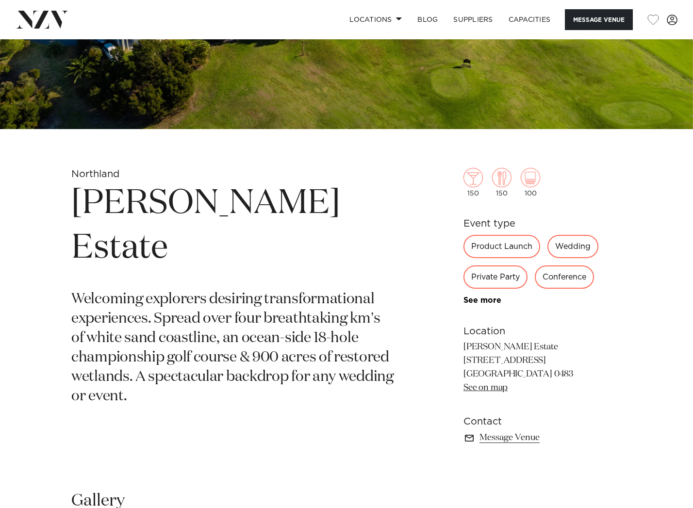
scroll to position [235, 0]
click at [489, 386] on link "See on map" at bounding box center [485, 387] width 44 height 9
